Goal: Transaction & Acquisition: Purchase product/service

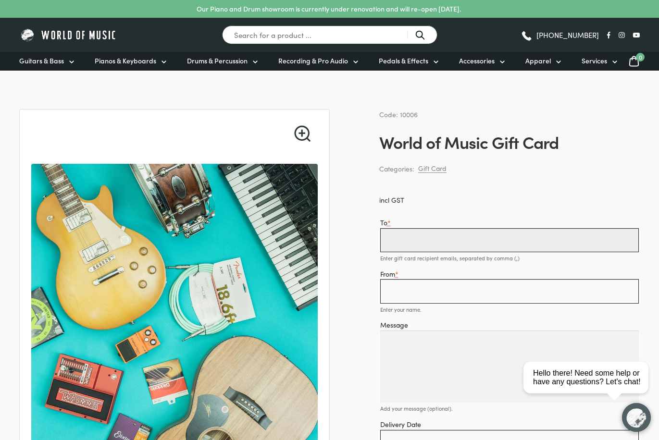
click at [445, 234] on input "To *" at bounding box center [509, 240] width 259 height 24
click at [414, 241] on input "To *" at bounding box center [509, 240] width 259 height 24
type input "[EMAIL_ADDRESS][DOMAIN_NAME]"
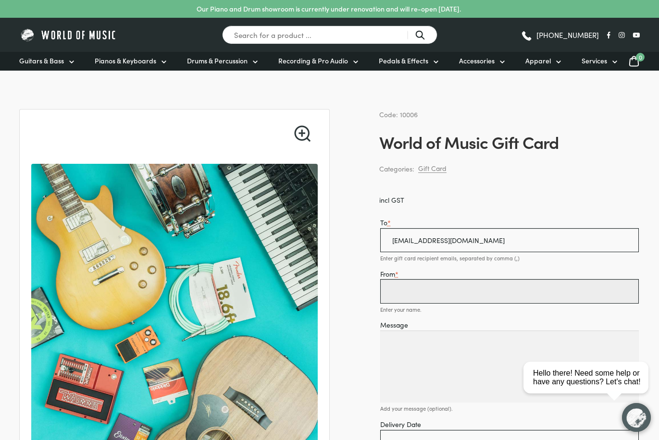
click at [434, 286] on input "From *" at bounding box center [509, 291] width 259 height 24
click at [390, 288] on input "From *" at bounding box center [509, 291] width 259 height 24
type input "[EMAIL_ADDRESS][DOMAIN_NAME]"
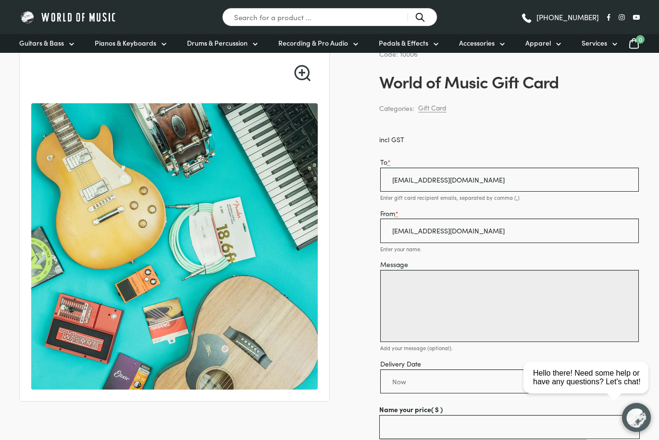
scroll to position [194, 0]
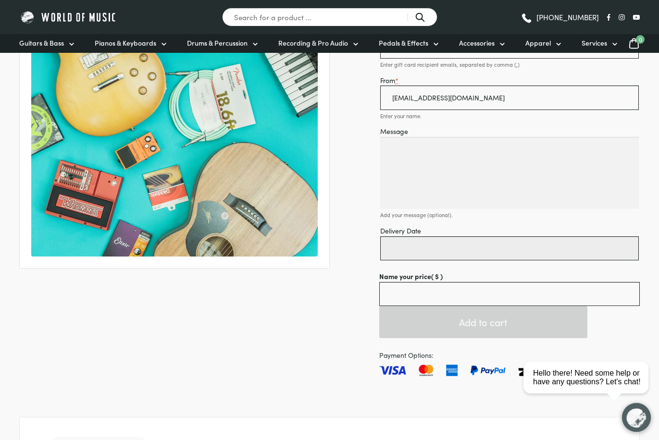
click at [445, 250] on input "Delivery Date" at bounding box center [509, 248] width 259 height 24
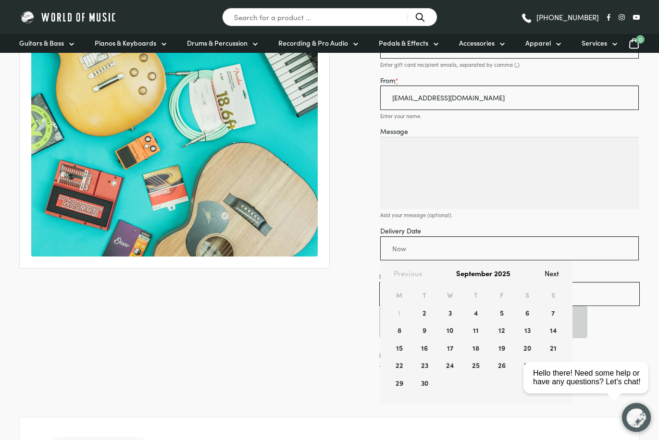
click at [350, 298] on div "🔍 Code: 10006 World of Music Gift Card Categories: Gift Card incl GST To * team…" at bounding box center [329, 440] width 620 height 1051
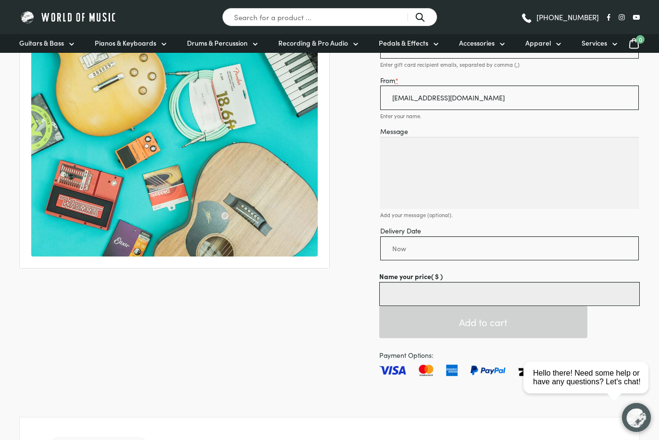
click at [418, 290] on input "Name your price ( $ )" at bounding box center [509, 294] width 260 height 24
type input "0.01"
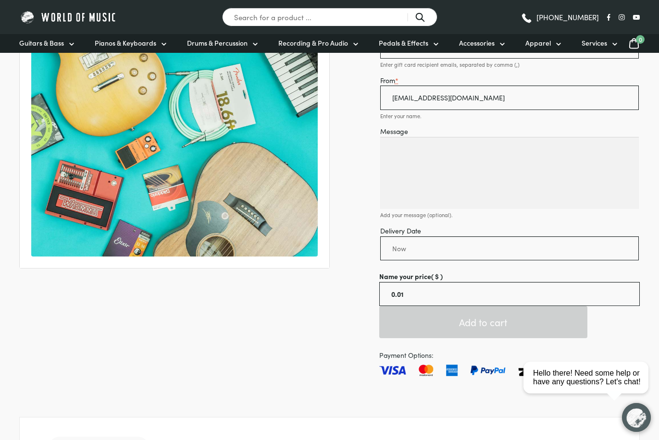
click at [440, 314] on button "Add to cart" at bounding box center [483, 322] width 208 height 32
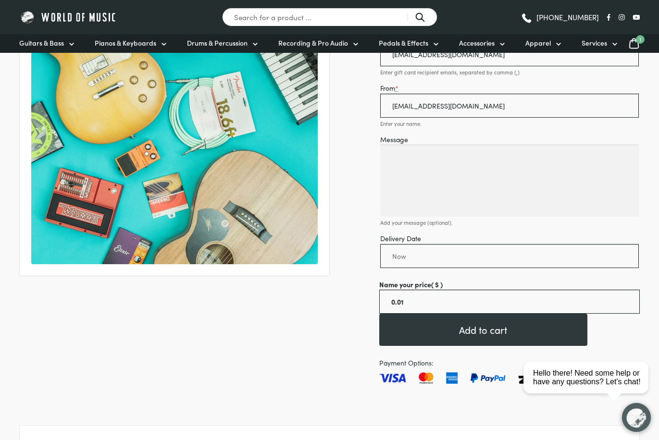
scroll to position [229, 0]
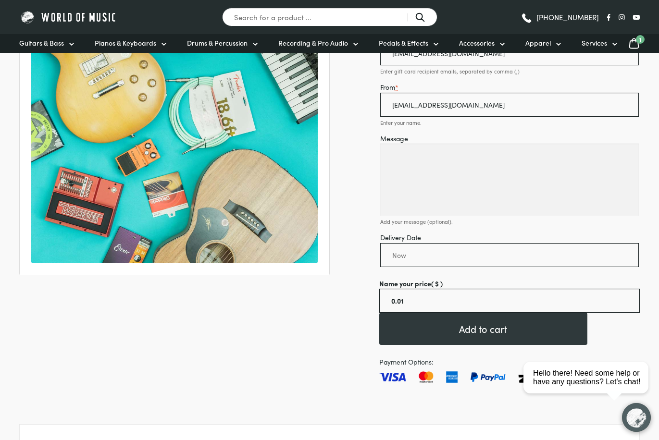
click at [635, 49] on icon at bounding box center [634, 43] width 12 height 12
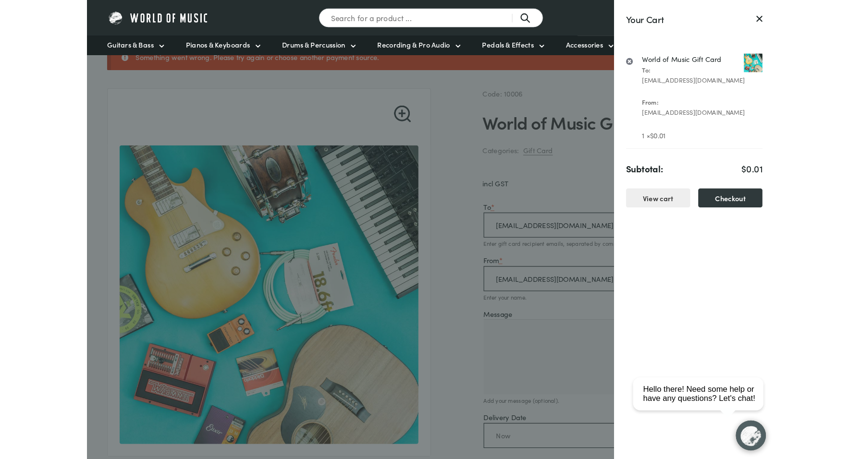
scroll to position [61, 0]
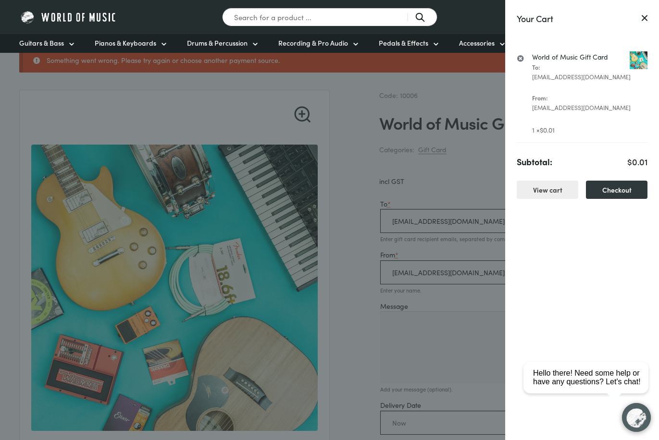
click at [276, 63] on div at bounding box center [329, 220] width 659 height 440
click at [644, 18] on icon at bounding box center [644, 18] width 5 height 5
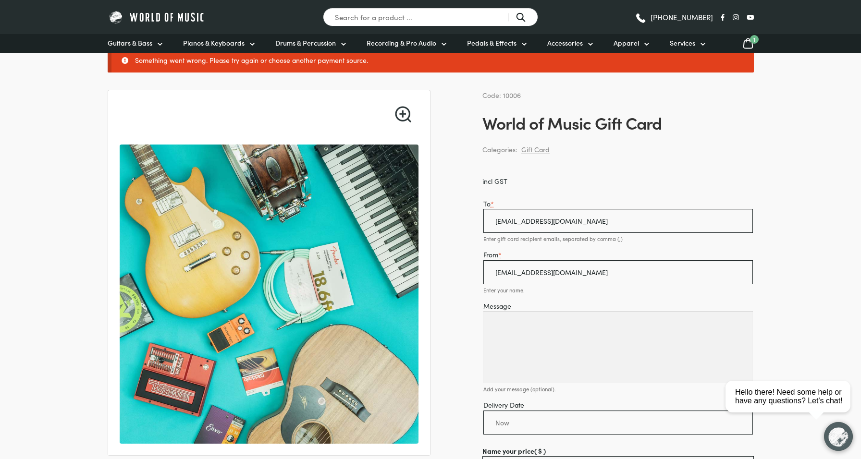
click at [658, 42] on span "1" at bounding box center [754, 39] width 9 height 9
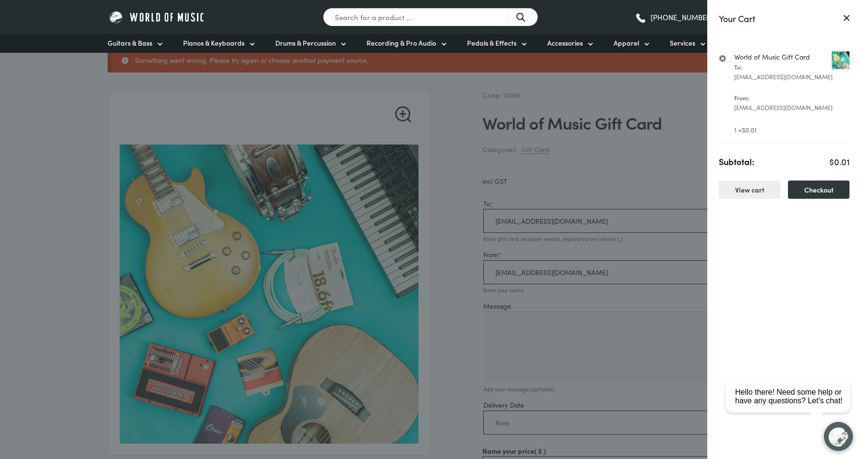
click at [658, 59] on link "World of Music Gift Card" at bounding box center [791, 56] width 115 height 11
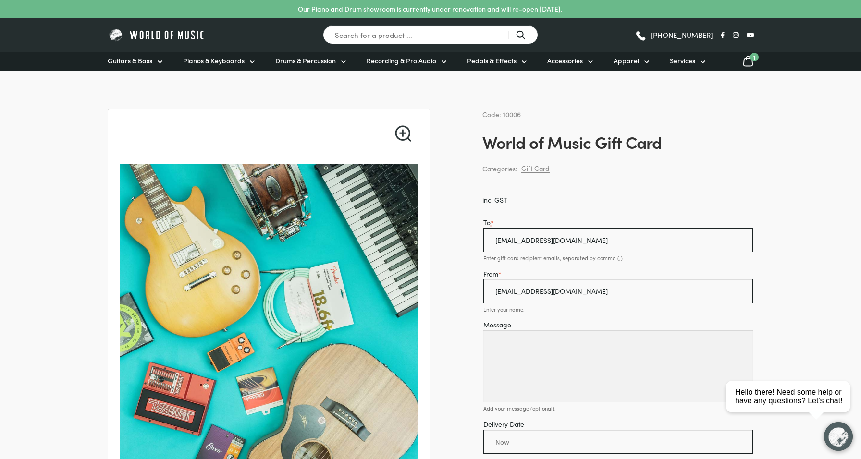
click at [747, 61] on icon at bounding box center [749, 61] width 12 height 12
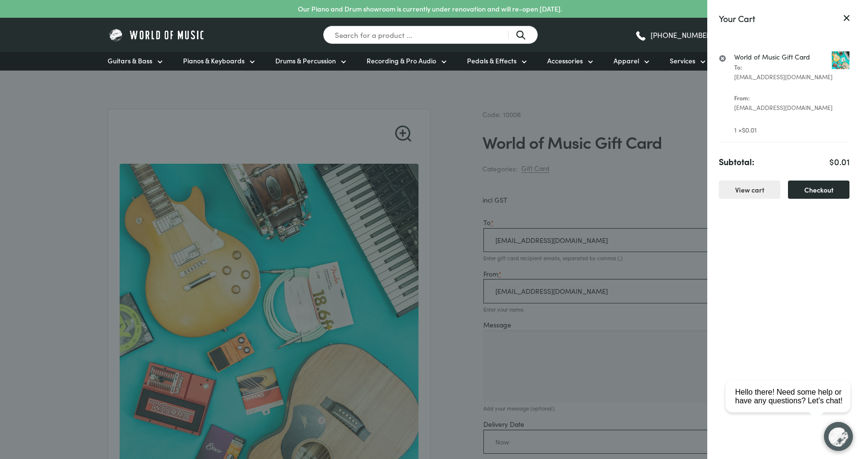
click at [810, 185] on link "Checkout" at bounding box center [819, 190] width 62 height 19
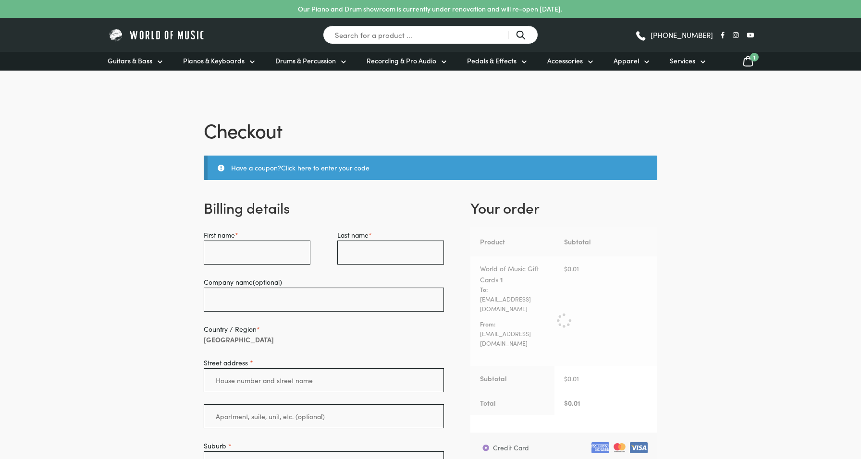
select select "VIC"
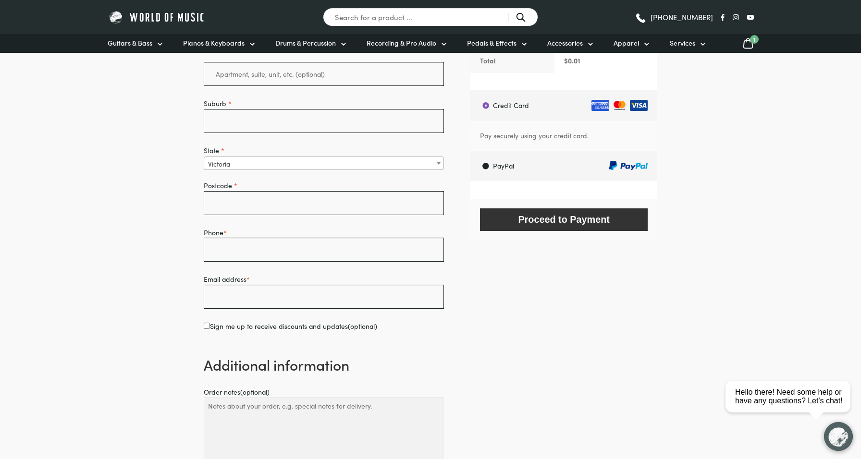
scroll to position [343, 0]
click at [538, 157] on label "PayPal" at bounding box center [565, 166] width 184 height 30
click at [470, 151] on input "PayPal" at bounding box center [470, 150] width 0 height 0
radio input "true"
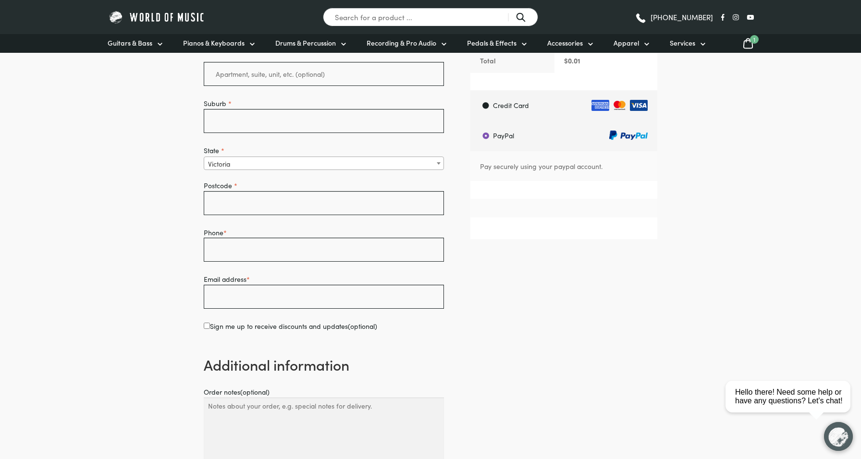
click at [549, 199] on div "Proceed to PayPal" at bounding box center [563, 208] width 187 height 19
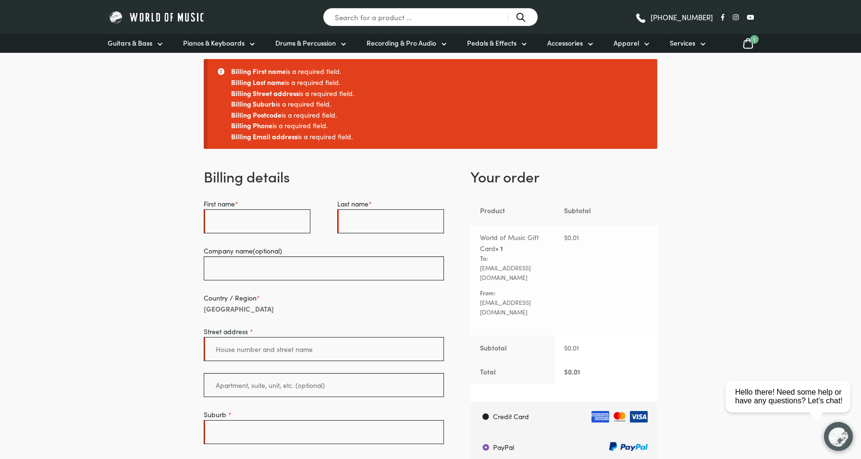
scroll to position [114, 0]
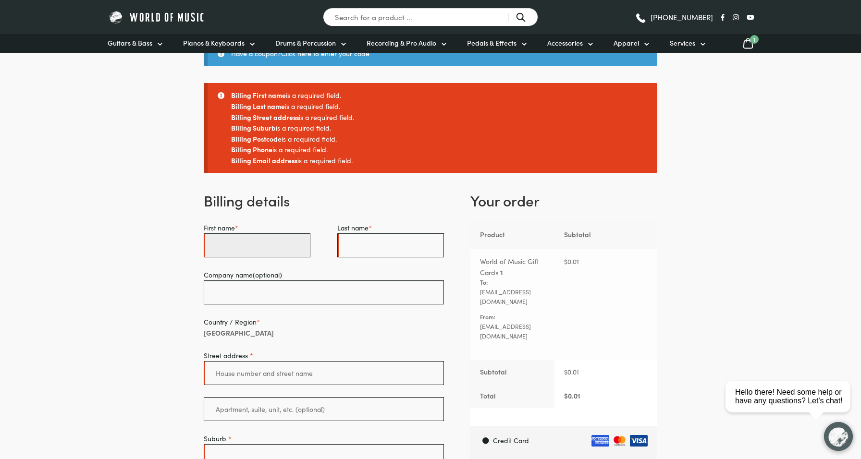
click at [274, 258] on input "First name *" at bounding box center [257, 246] width 107 height 24
type input "Tessa"
type input "[PERSON_NAME]"
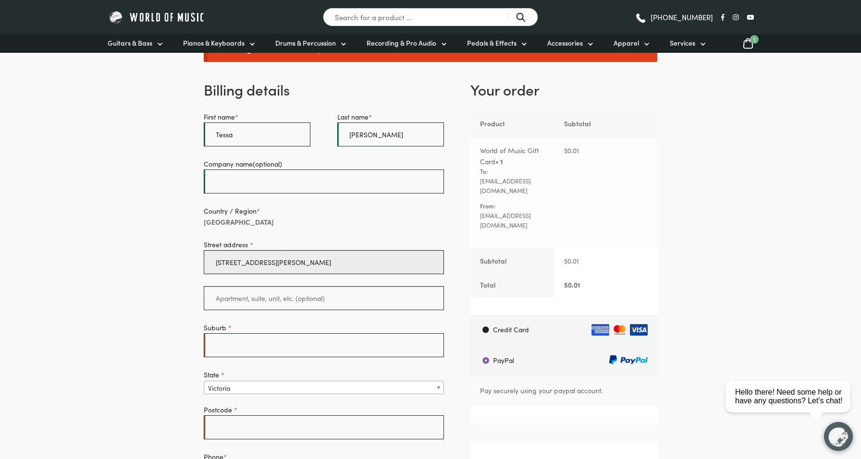
scroll to position [235, 0]
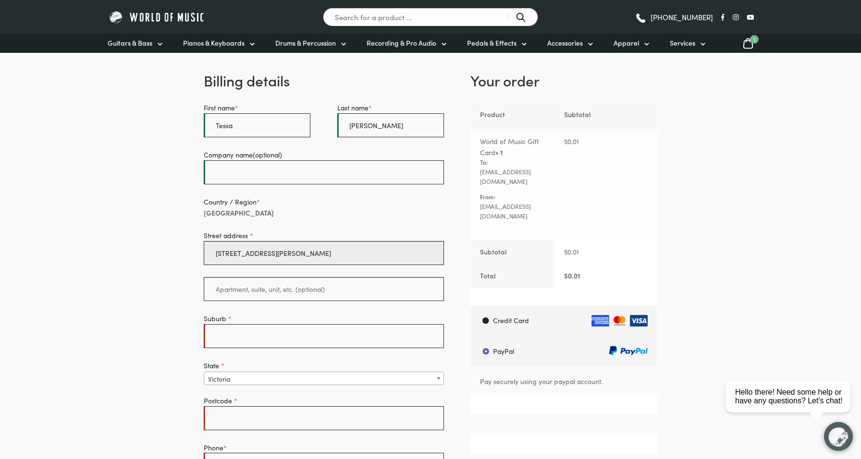
type input "[STREET_ADDRESS][PERSON_NAME]"
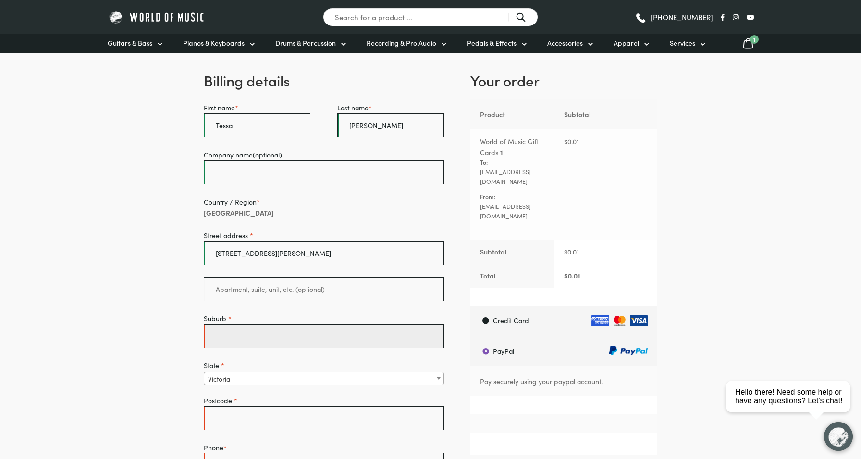
click at [286, 348] on input "Suburb *" at bounding box center [324, 336] width 240 height 24
type input "Cremorne"
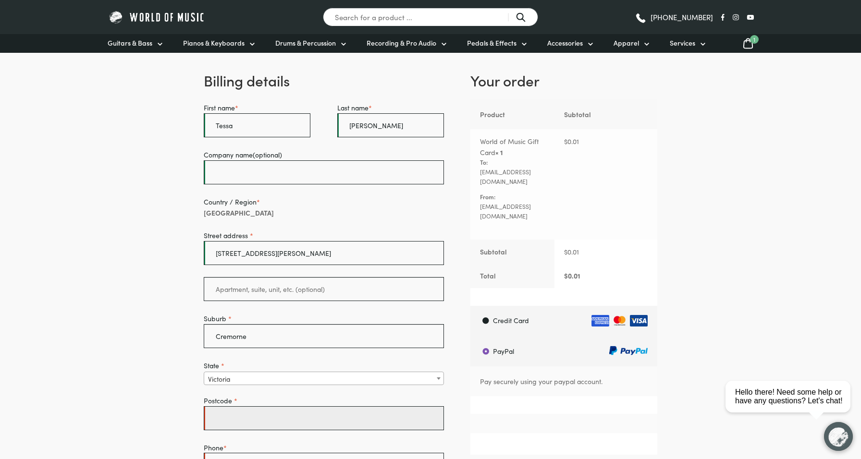
click at [242, 431] on input "Postcode *" at bounding box center [324, 419] width 240 height 24
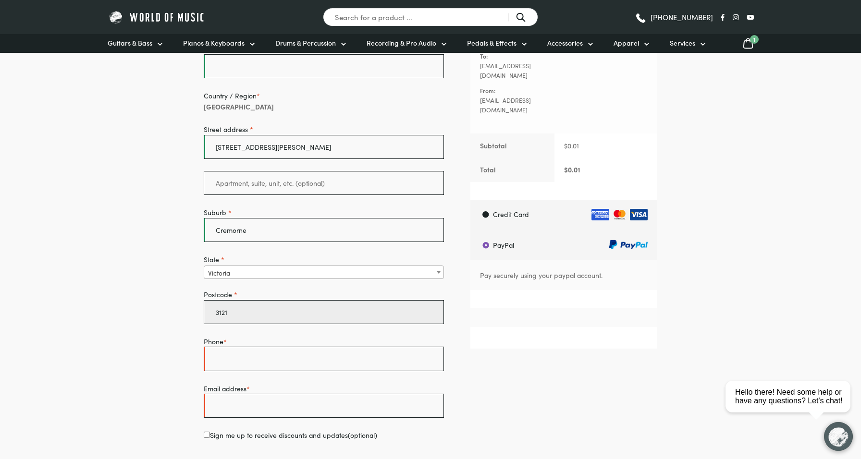
scroll to position [347, 0]
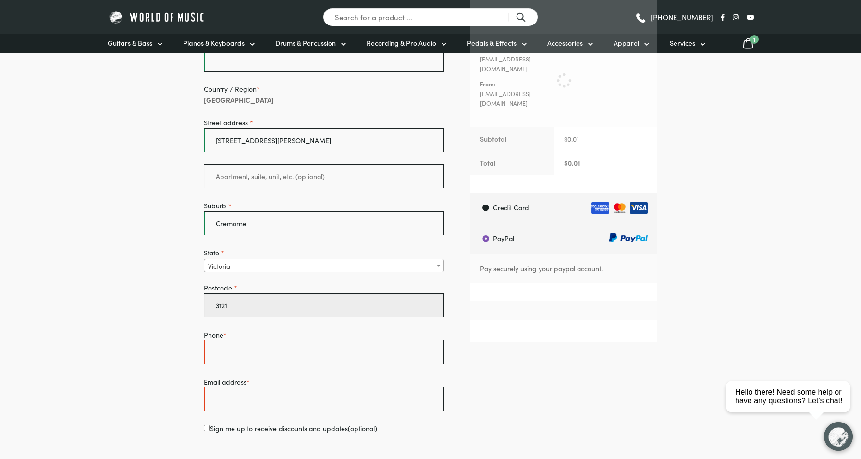
type input "3121"
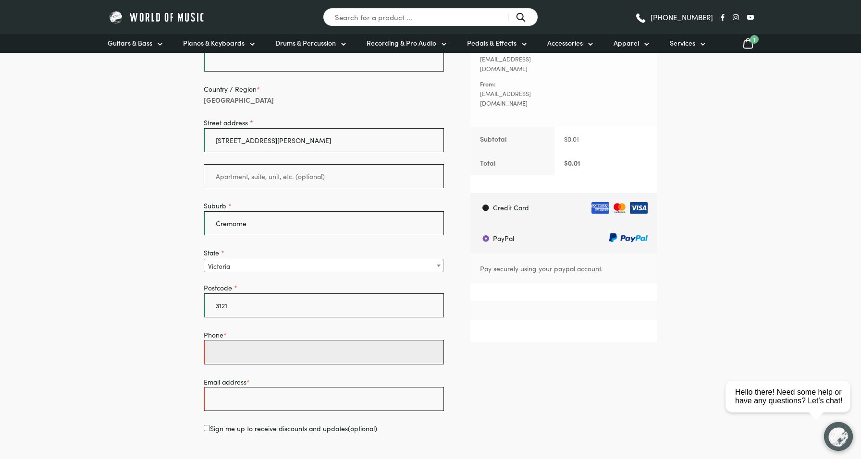
click at [264, 364] on input "Phone *" at bounding box center [324, 352] width 240 height 24
type input "0000000000"
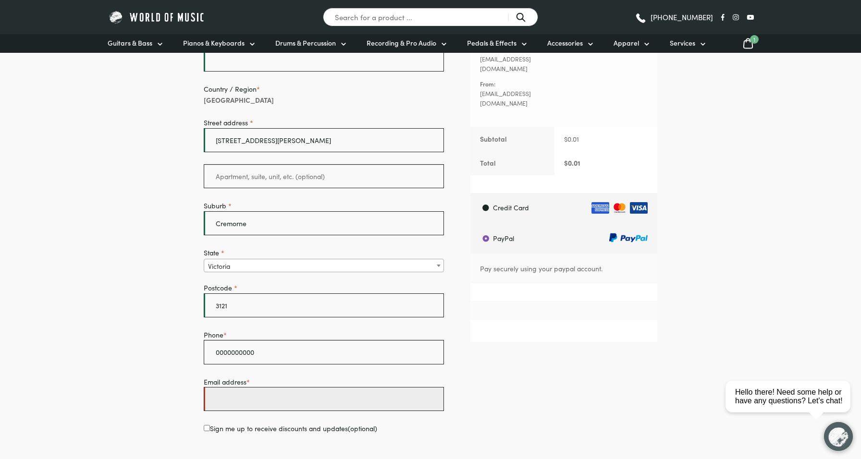
click at [266, 411] on input "Email address *" at bounding box center [324, 399] width 240 height 24
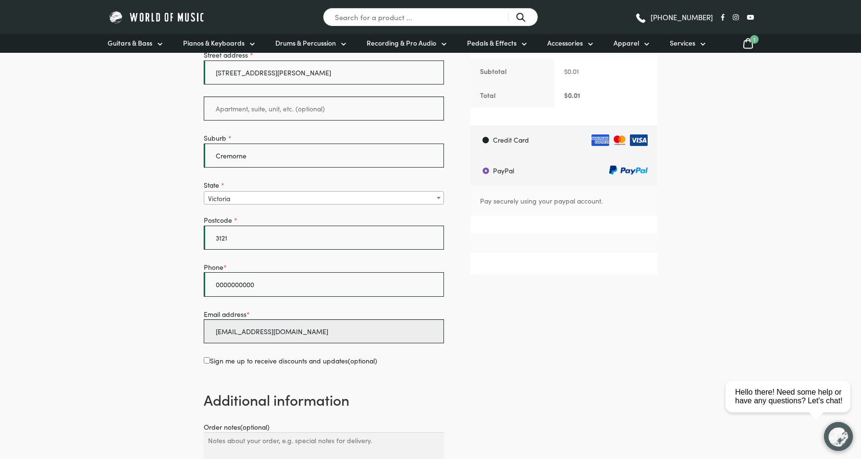
scroll to position [497, 0]
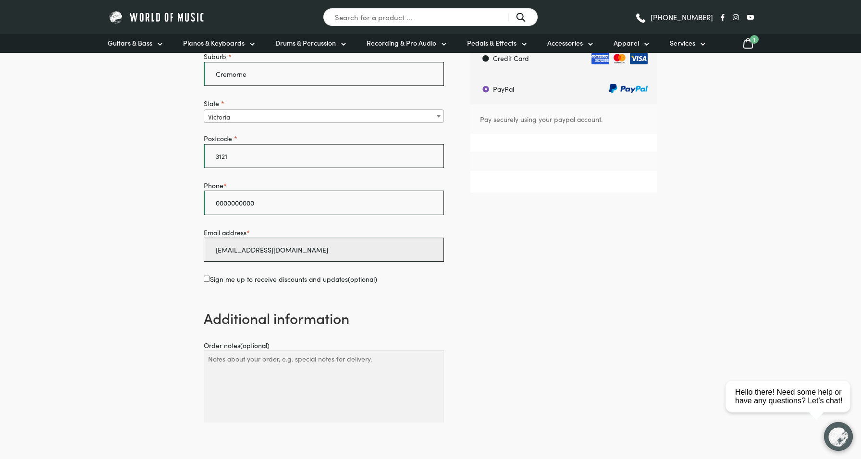
type input "[EMAIL_ADDRESS][DOMAIN_NAME]"
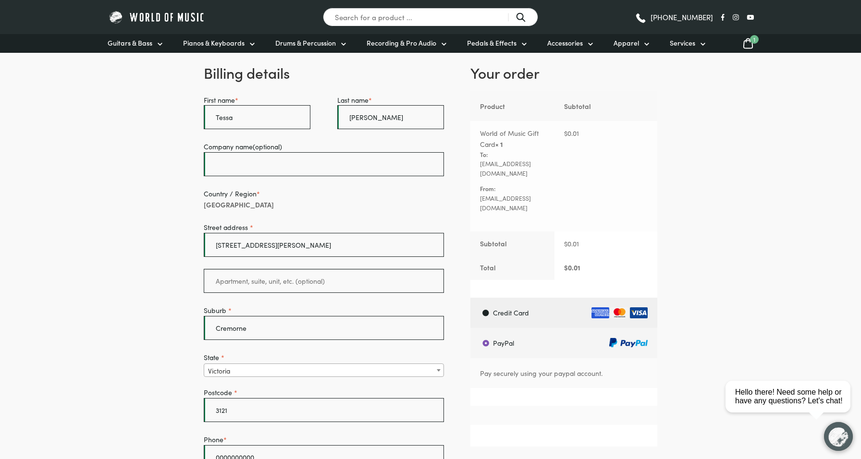
scroll to position [171, 0]
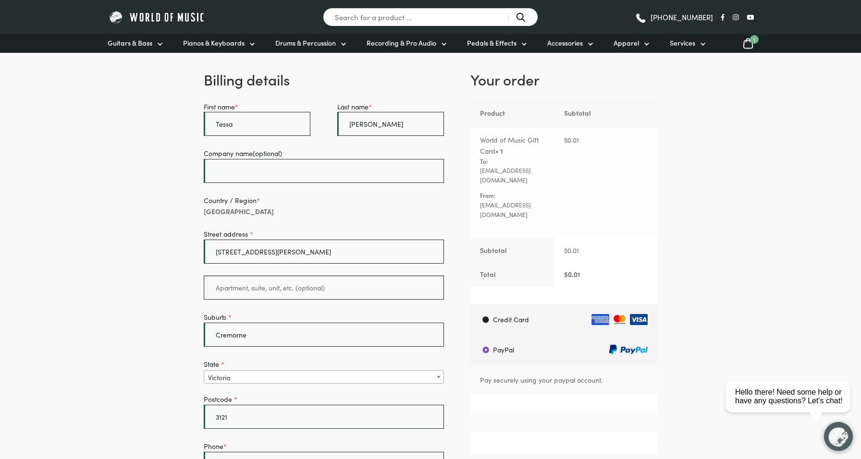
drag, startPoint x: 447, startPoint y: 62, endPoint x: 322, endPoint y: 60, distance: 125.0
click at [322, 45] on li "[Error] Unknown error while connecting to PayPal. Status code: 0." at bounding box center [437, 39] width 413 height 11
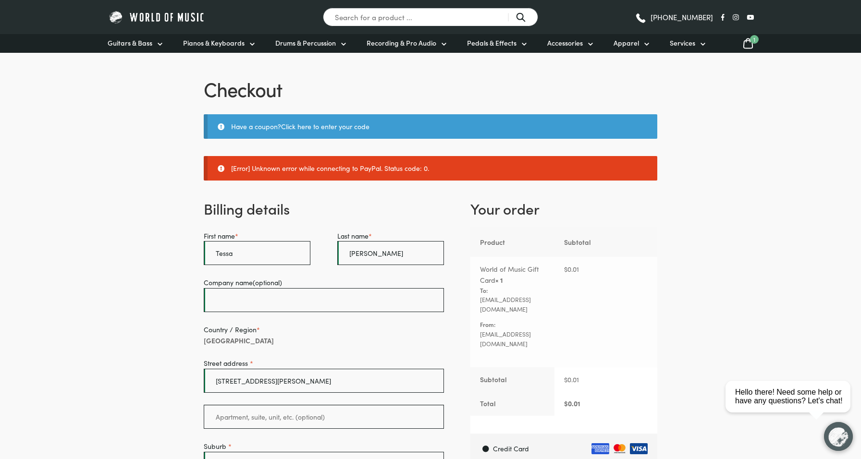
scroll to position [0, 0]
